Goal: Information Seeking & Learning: Learn about a topic

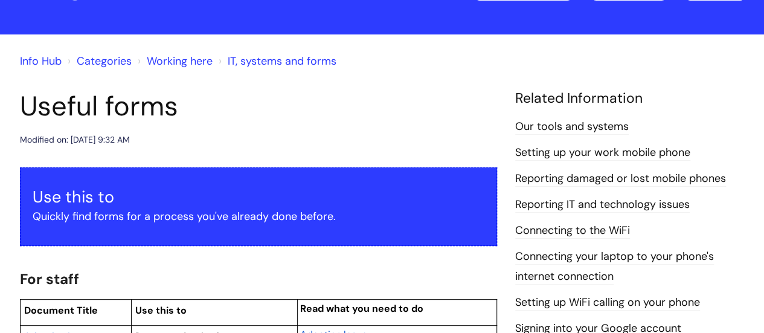
scroll to position [60, 0]
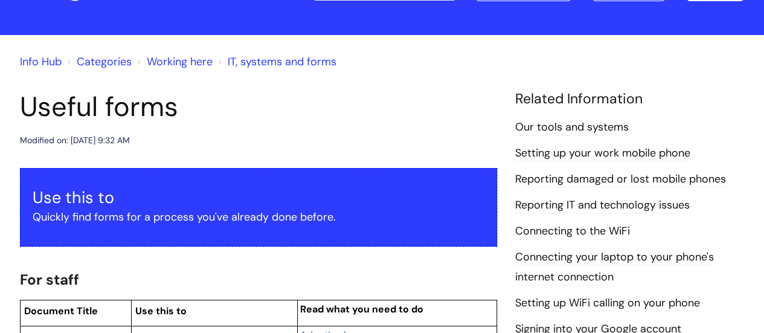
click at [182, 61] on link "Working here" at bounding box center [180, 61] width 66 height 14
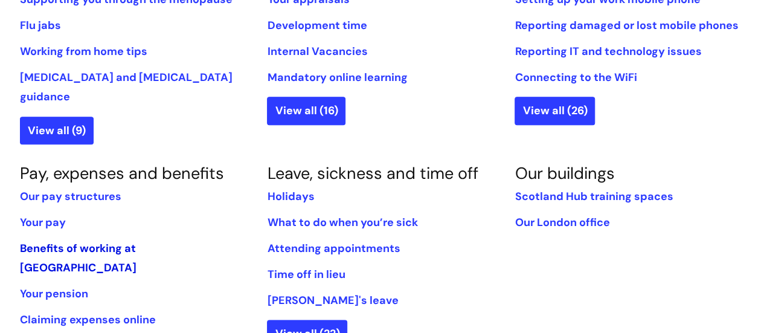
scroll to position [604, 0]
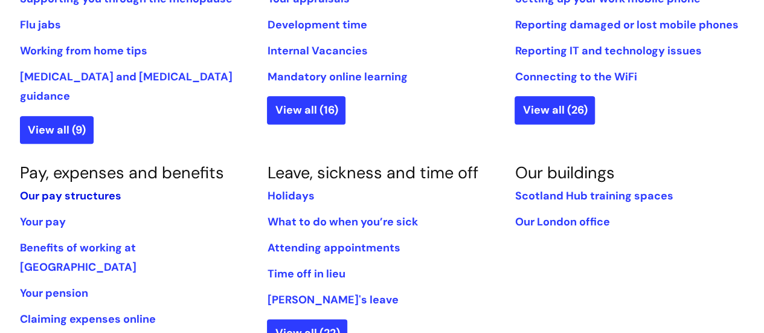
click at [86, 188] on link "Our pay structures" at bounding box center [70, 195] width 101 height 14
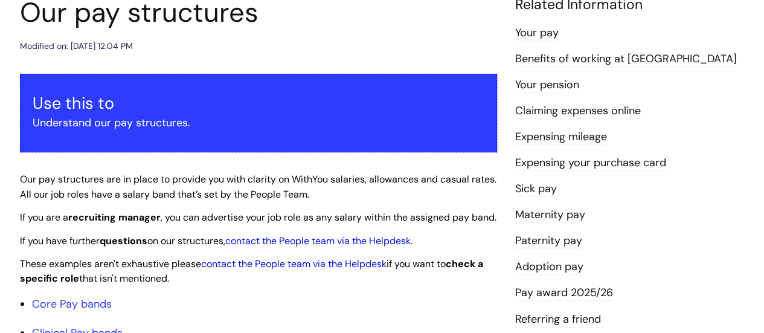
scroll to position [241, 0]
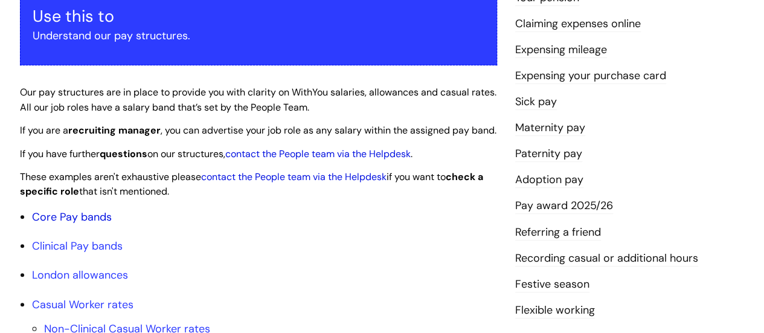
click at [70, 224] on link "Core Pay bands" at bounding box center [72, 216] width 80 height 14
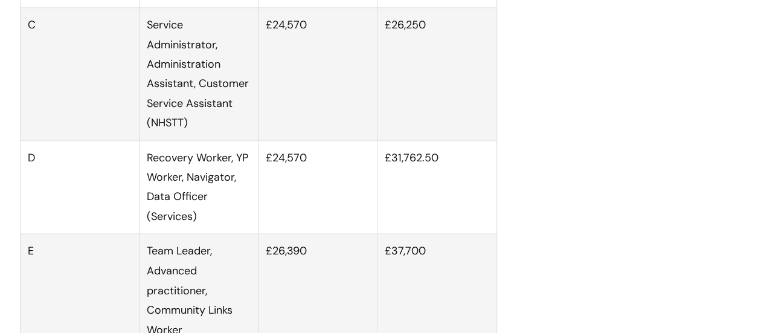
scroll to position [845, 0]
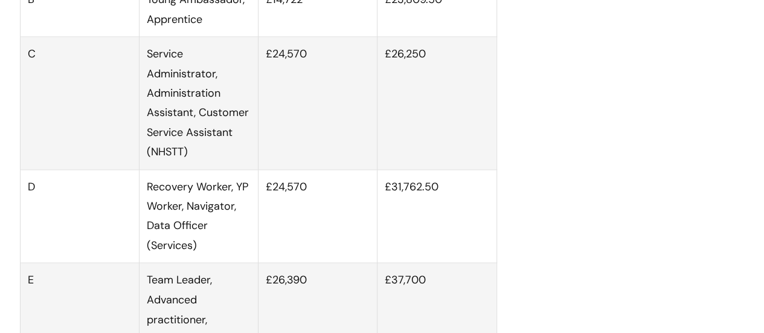
scroll to position [241, 0]
